Goal: Task Accomplishment & Management: Manage account settings

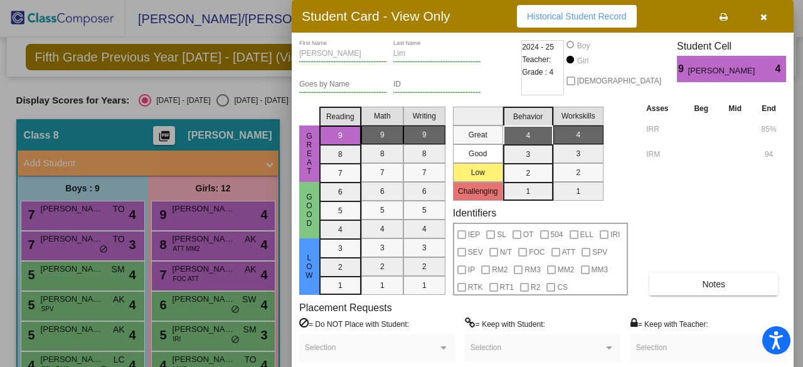
scroll to position [19, 0]
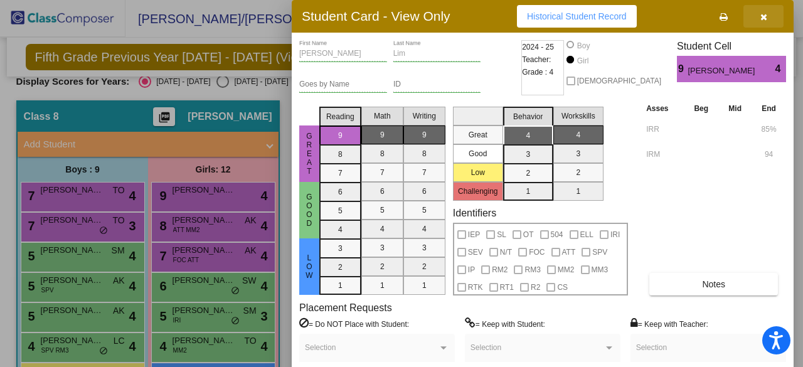
click at [768, 14] on button "button" at bounding box center [763, 16] width 40 height 23
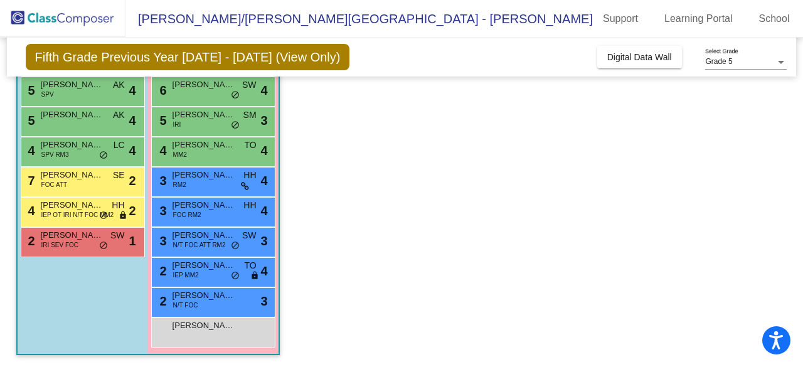
scroll to position [0, 0]
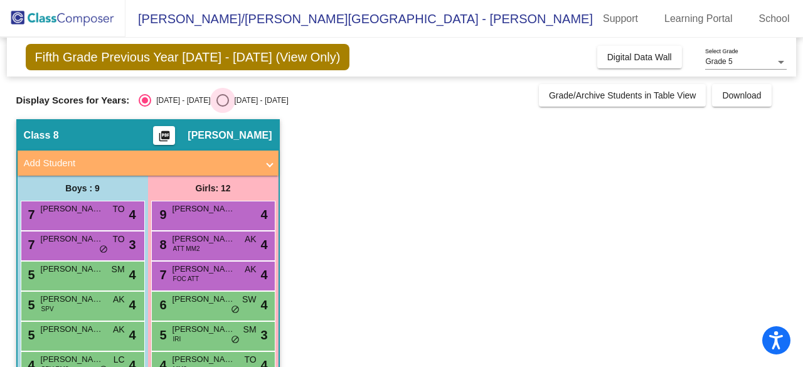
click at [229, 95] on div "[DATE] - [DATE]" at bounding box center [258, 100] width 59 height 11
click at [222, 107] on input "[DATE] - [DATE]" at bounding box center [222, 107] width 1 height 1
radio input "true"
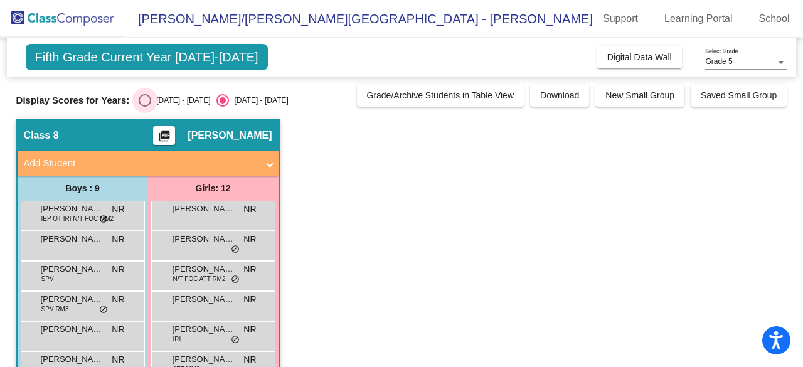
click at [147, 97] on div "Select an option" at bounding box center [145, 100] width 13 height 13
click at [145, 107] on input "[DATE] - [DATE]" at bounding box center [144, 107] width 1 height 1
radio input "true"
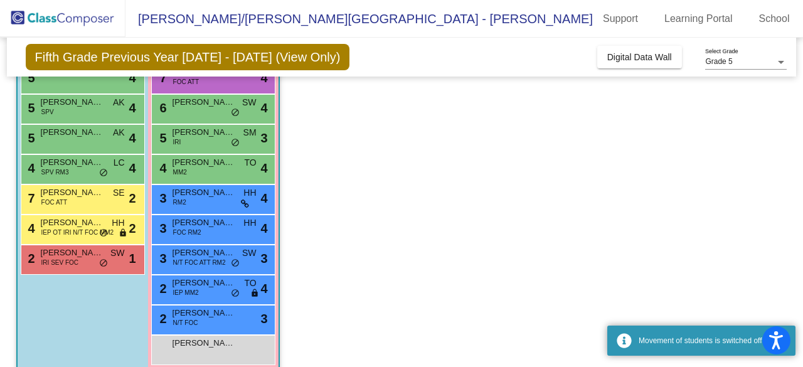
scroll to position [214, 0]
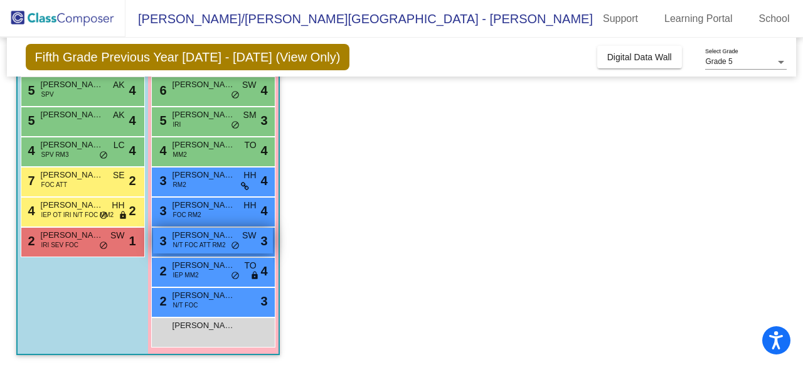
click at [209, 230] on span "[PERSON_NAME]" at bounding box center [203, 235] width 63 height 13
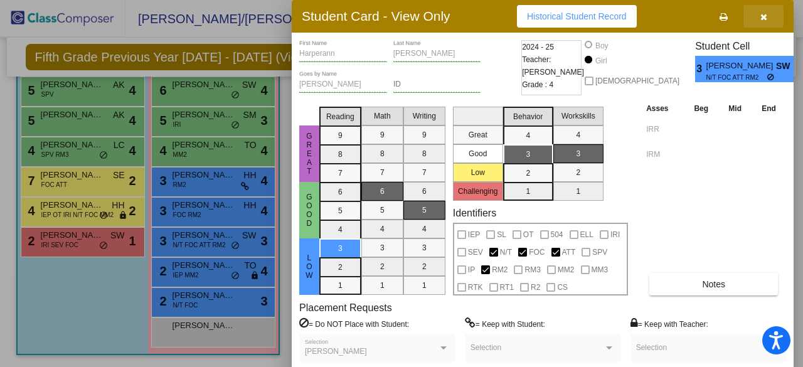
click at [763, 20] on icon "button" at bounding box center [763, 17] width 7 height 9
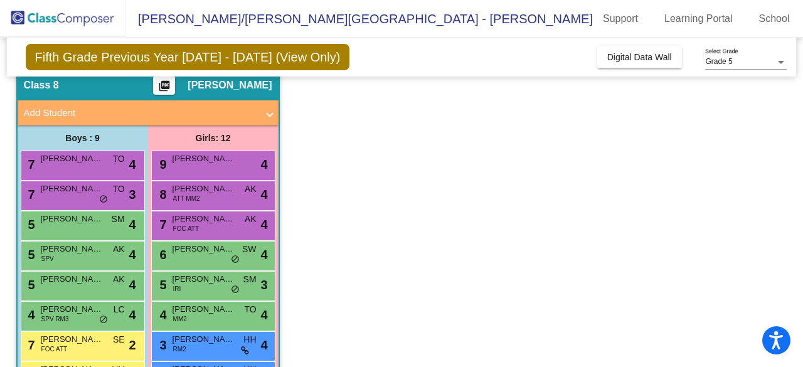
scroll to position [0, 0]
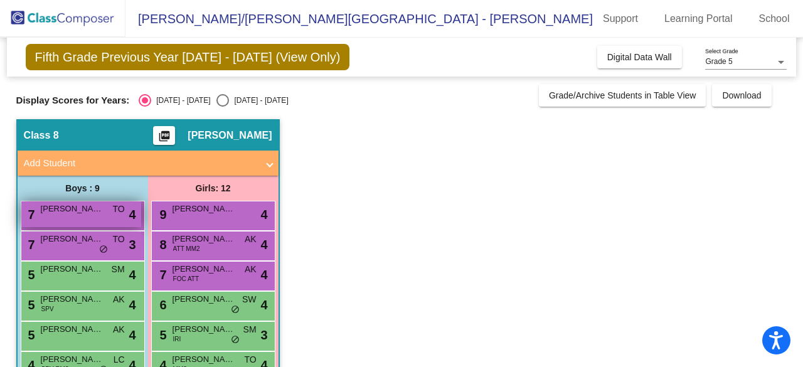
click at [129, 213] on span "4" at bounding box center [132, 214] width 7 height 19
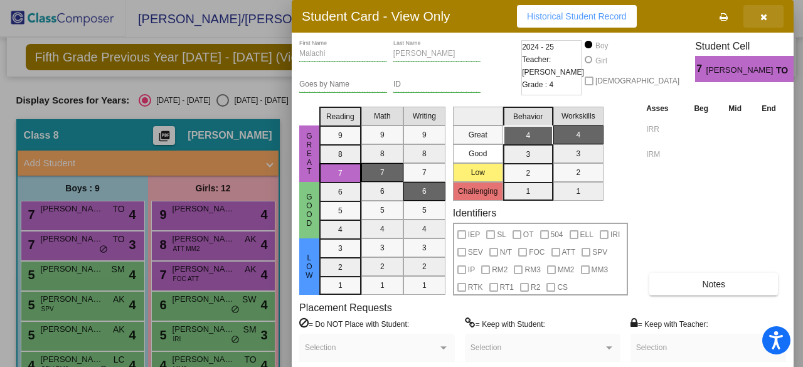
click at [764, 11] on span "button" at bounding box center [763, 16] width 7 height 10
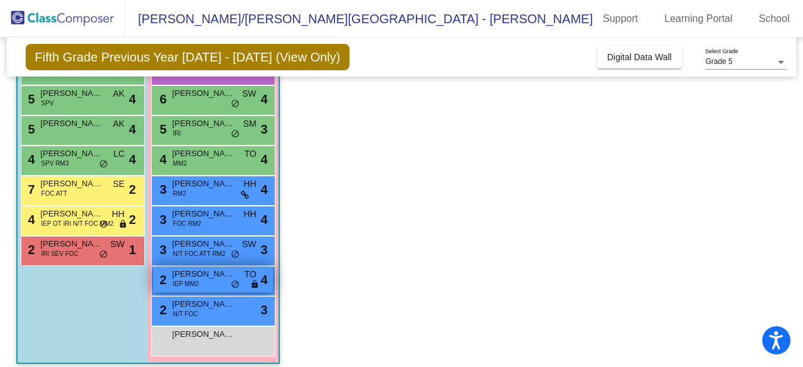
scroll to position [206, 0]
click at [193, 274] on span "[PERSON_NAME]" at bounding box center [203, 274] width 63 height 13
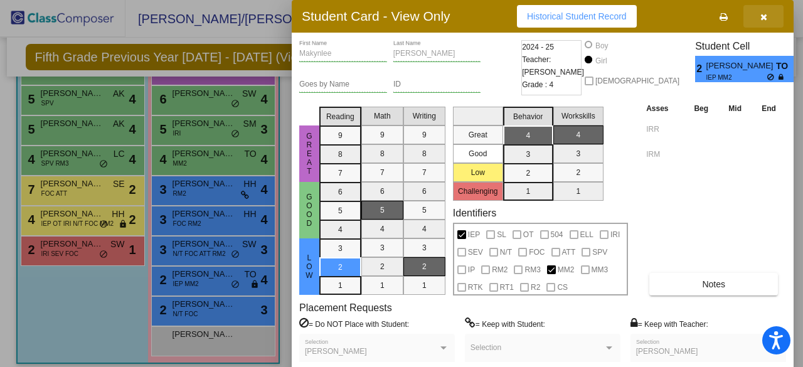
click at [768, 22] on button "button" at bounding box center [763, 16] width 40 height 23
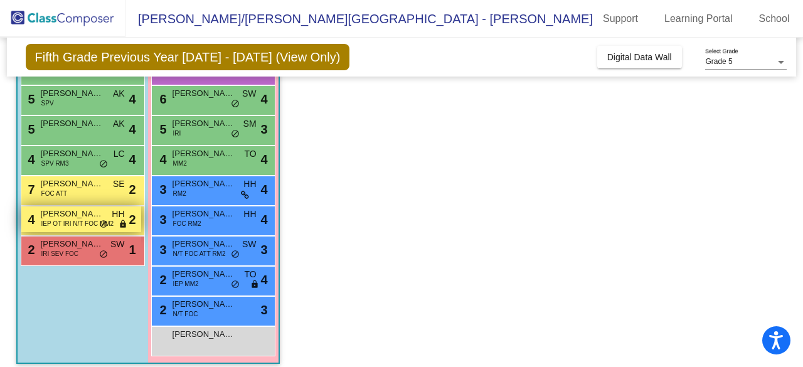
click at [84, 225] on span "IEP OT IRI N/T FOC MM2" at bounding box center [77, 223] width 73 height 9
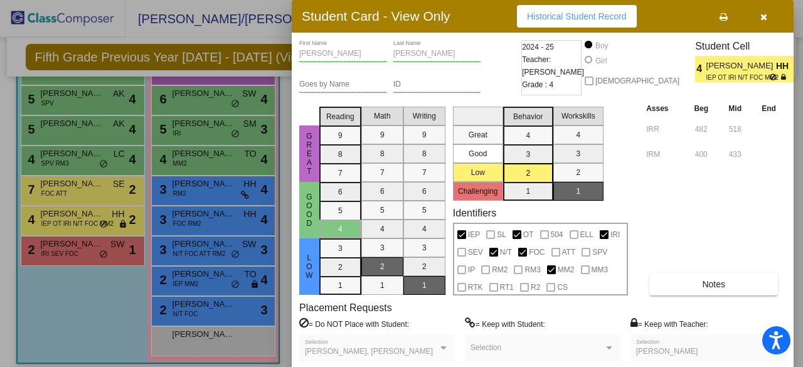
click at [760, 21] on icon "button" at bounding box center [763, 17] width 7 height 9
